Goal: Information Seeking & Learning: Find specific fact

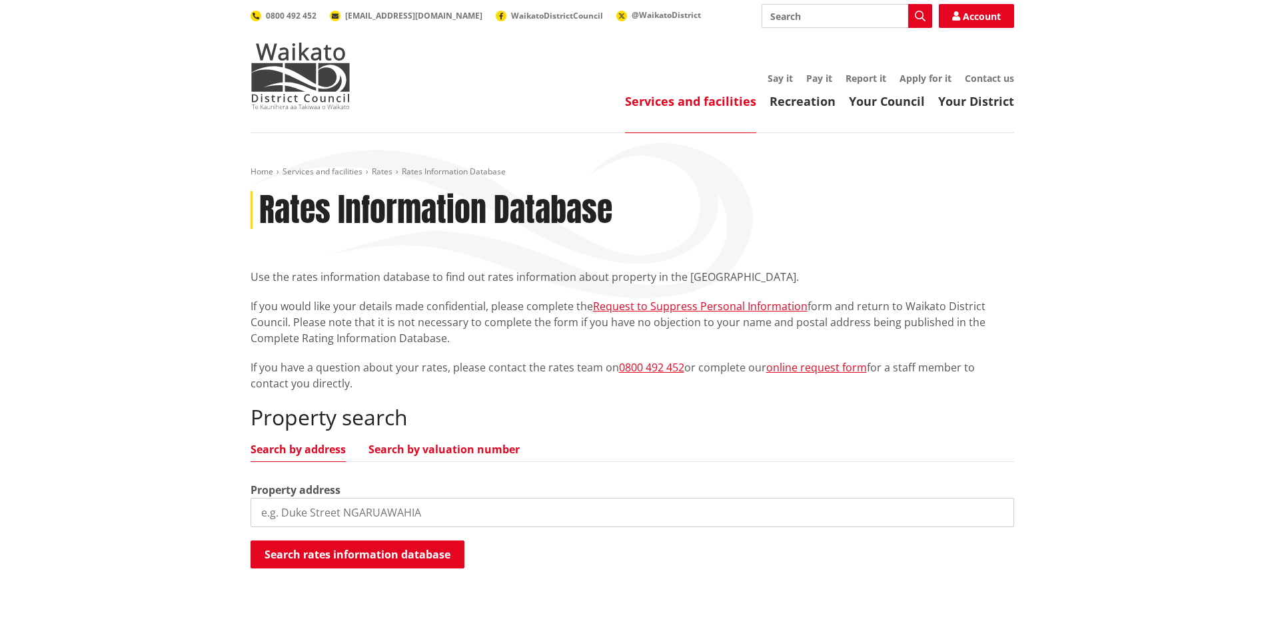
click at [416, 447] on link "Search by valuation number" at bounding box center [443, 449] width 151 height 11
click at [456, 512] on input "search" at bounding box center [631, 512] width 763 height 29
type input "04421/220.05"
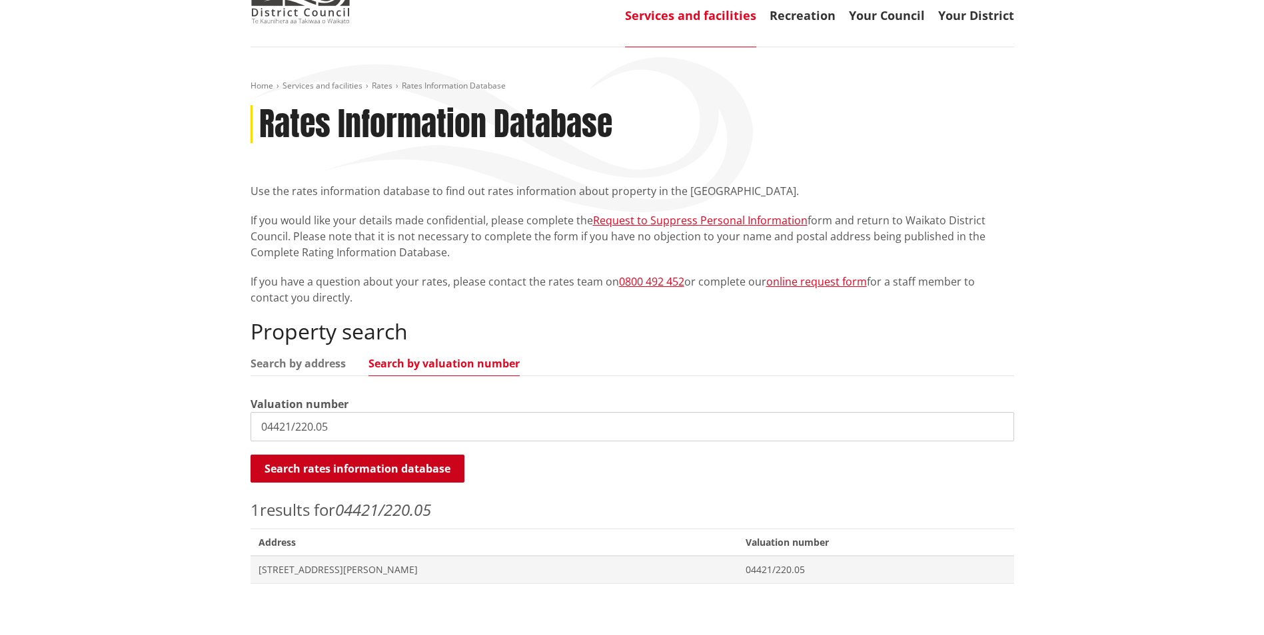
scroll to position [200, 0]
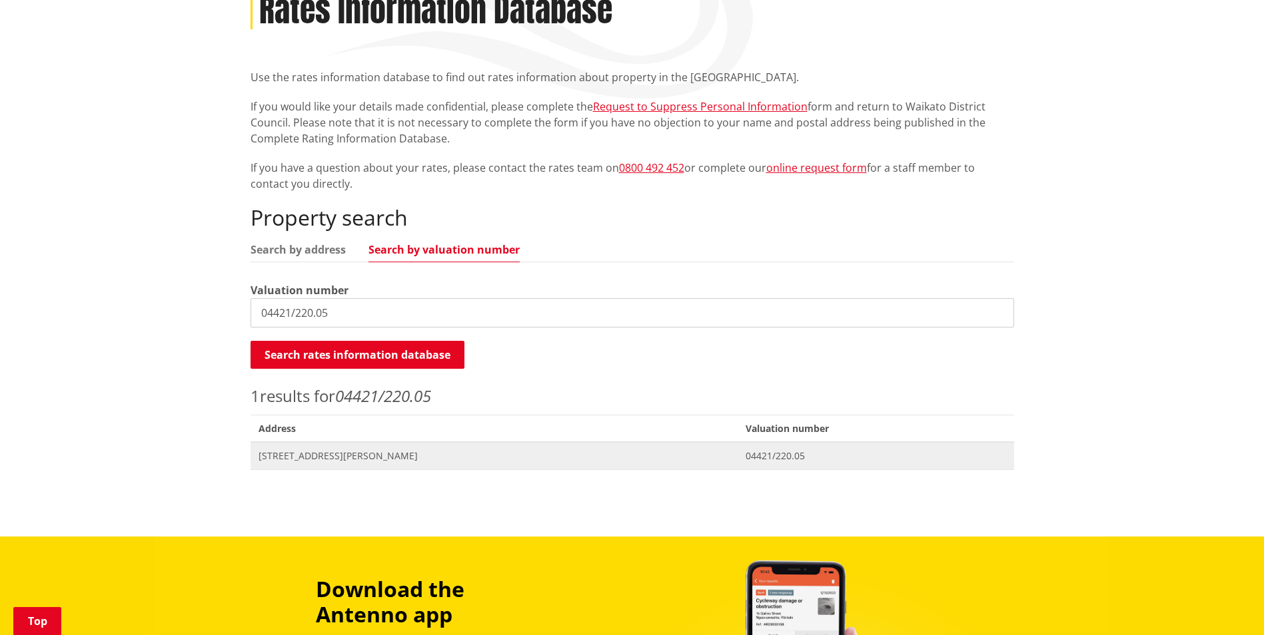
click at [336, 458] on span "[STREET_ADDRESS][PERSON_NAME]" at bounding box center [494, 456] width 472 height 13
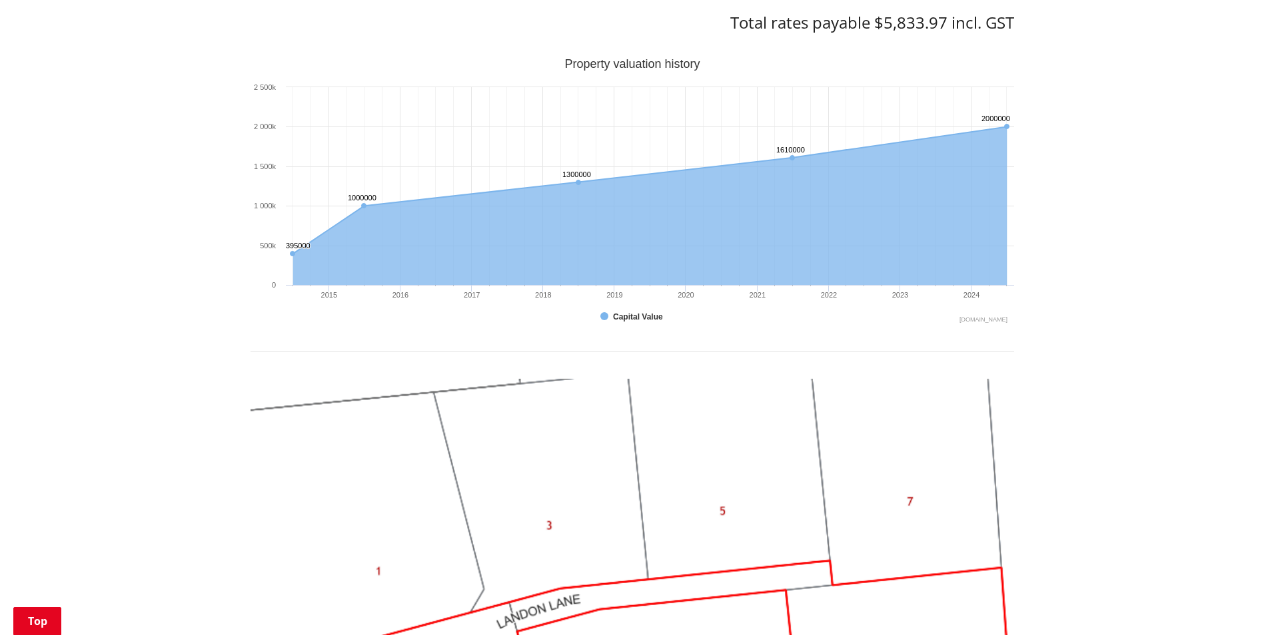
scroll to position [799, 0]
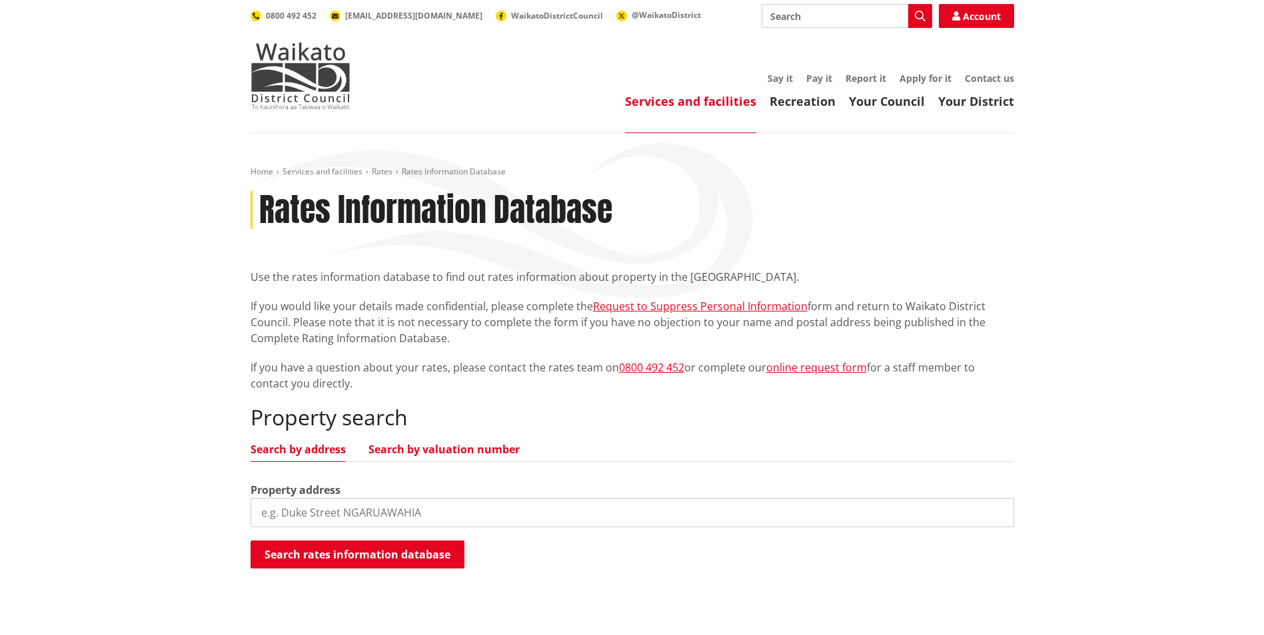
click at [402, 454] on link "Search by valuation number" at bounding box center [443, 449] width 151 height 11
click at [414, 508] on input "search" at bounding box center [631, 512] width 763 height 29
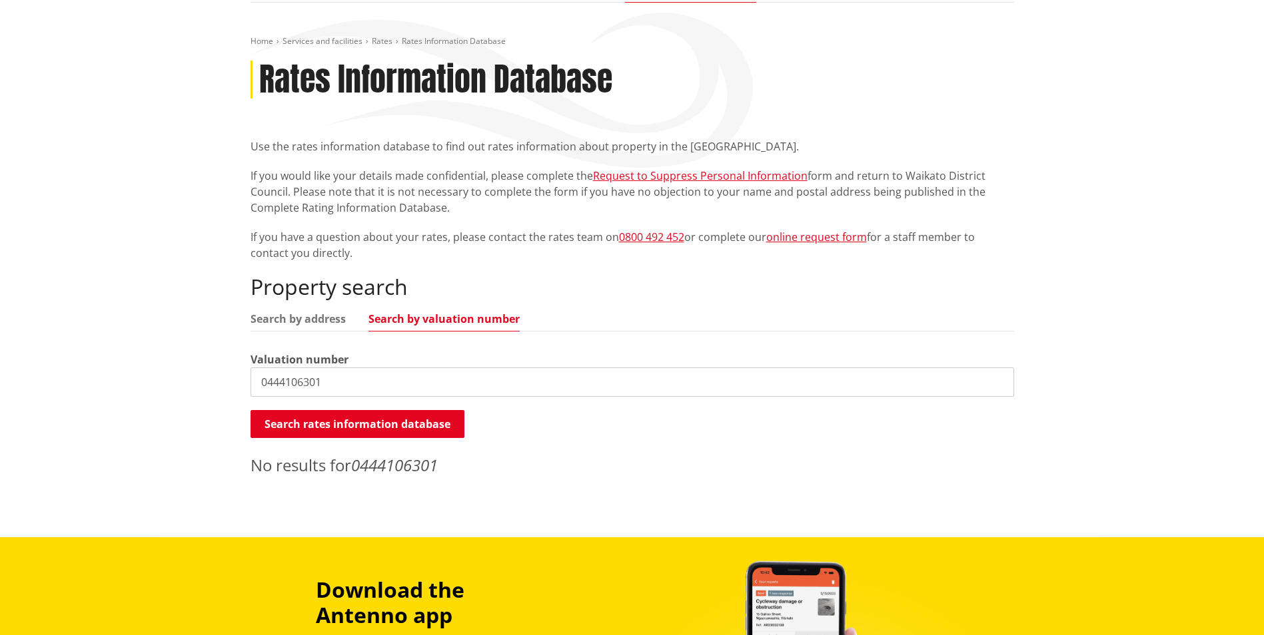
scroll to position [133, 0]
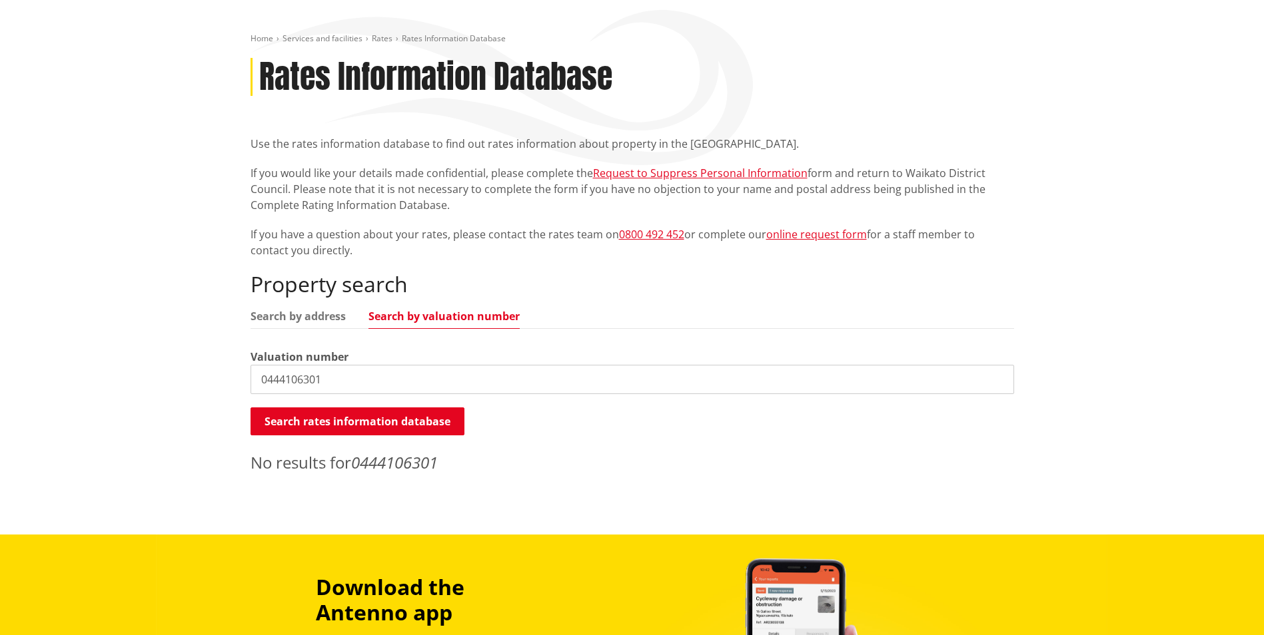
click at [524, 385] on input "0444106301" at bounding box center [631, 379] width 763 height 29
type input "04441/063.01"
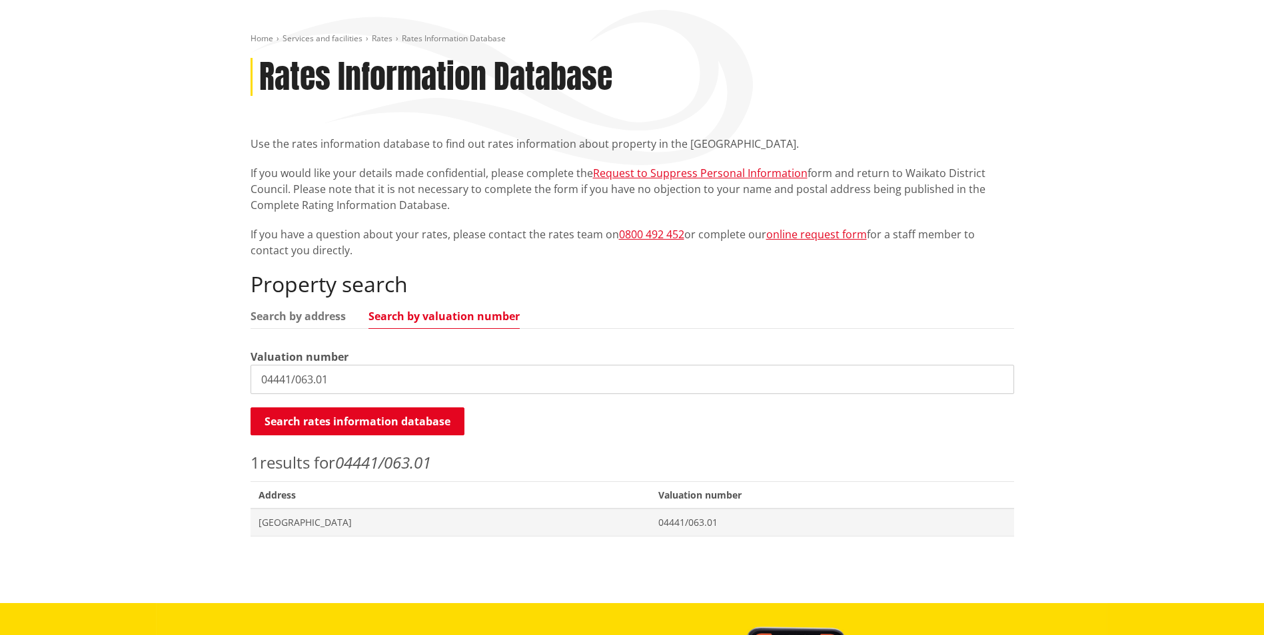
click at [436, 539] on div "Home Services and facilities Rates Rates Information Database Rates Information…" at bounding box center [631, 291] width 783 height 517
click at [438, 530] on span "Address 369 Matangi Road MATANGI" at bounding box center [450, 522] width 400 height 27
